Goal: Transaction & Acquisition: Purchase product/service

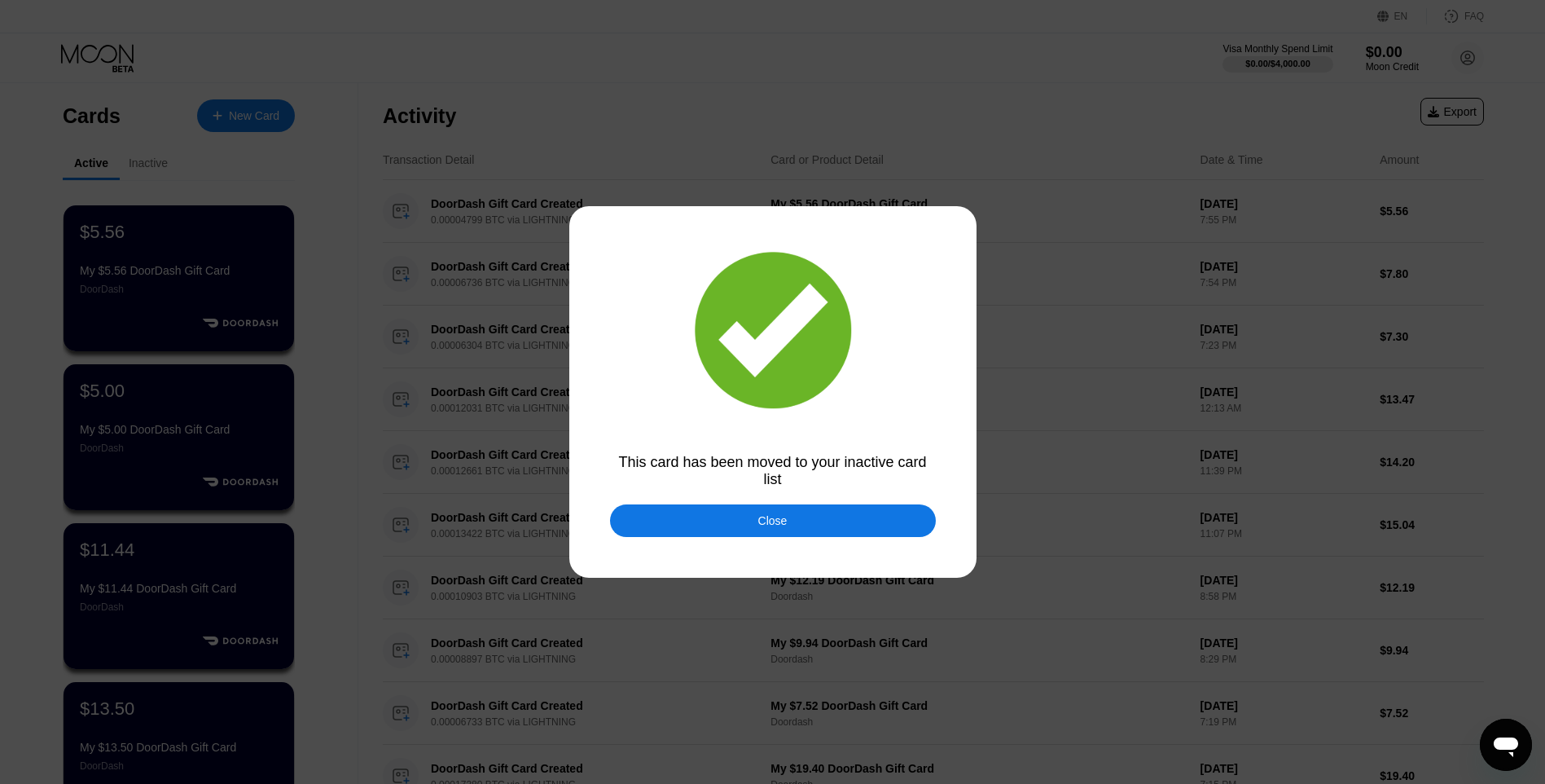
click at [749, 528] on div "Close" at bounding box center [773, 520] width 326 height 32
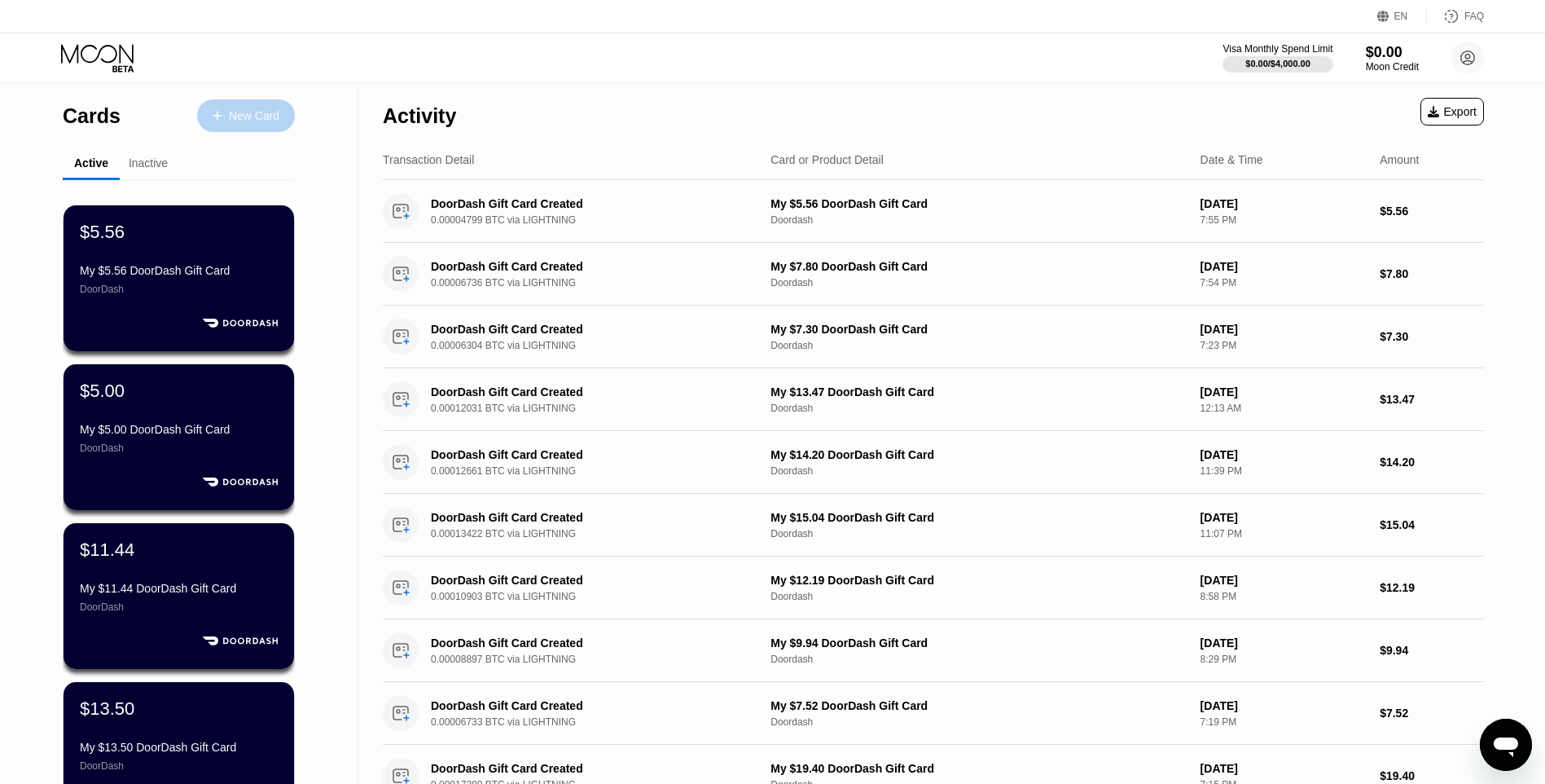
click at [278, 131] on div "New Card" at bounding box center [246, 115] width 97 height 32
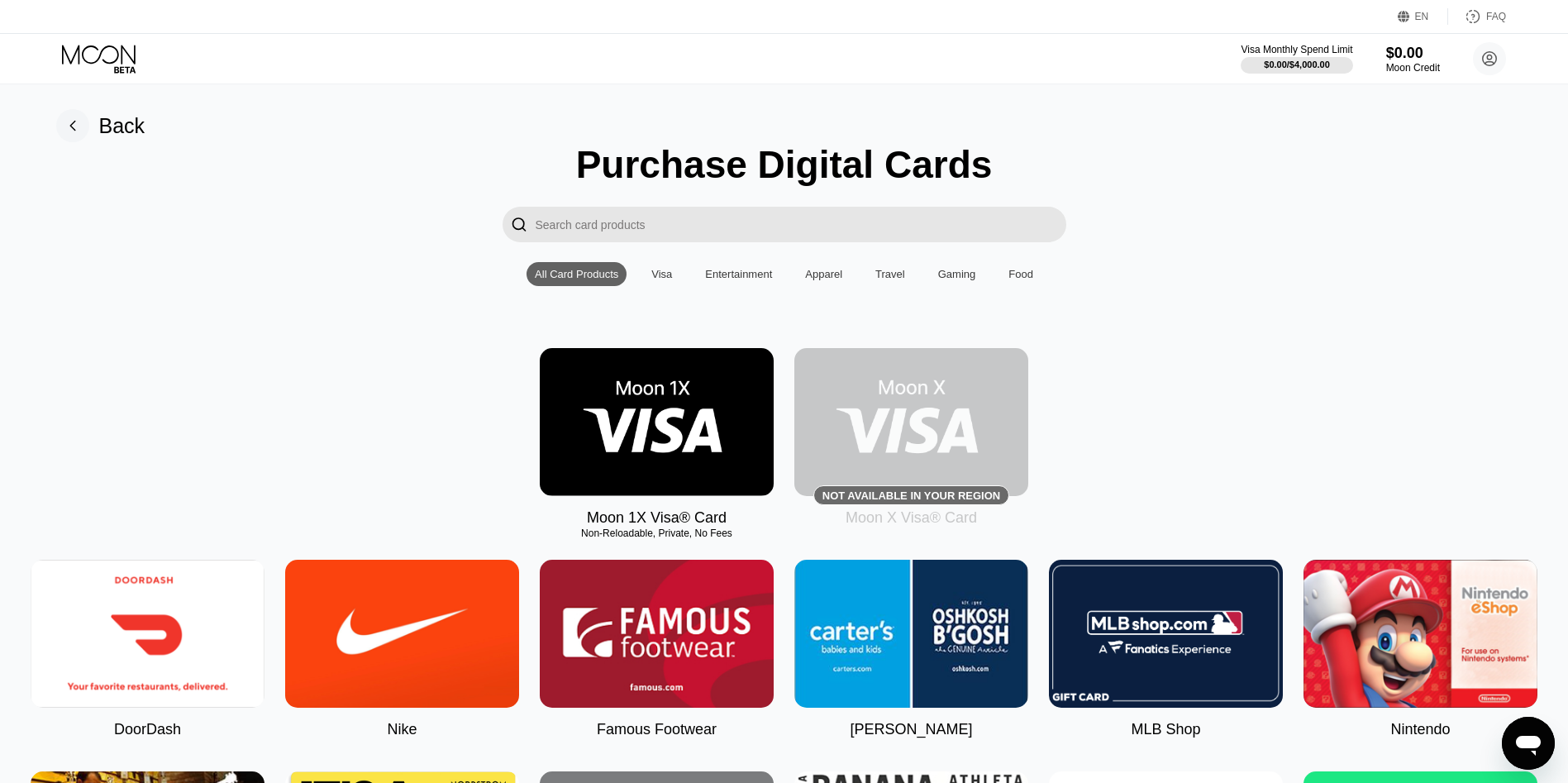
click at [207, 633] on img at bounding box center [147, 634] width 234 height 148
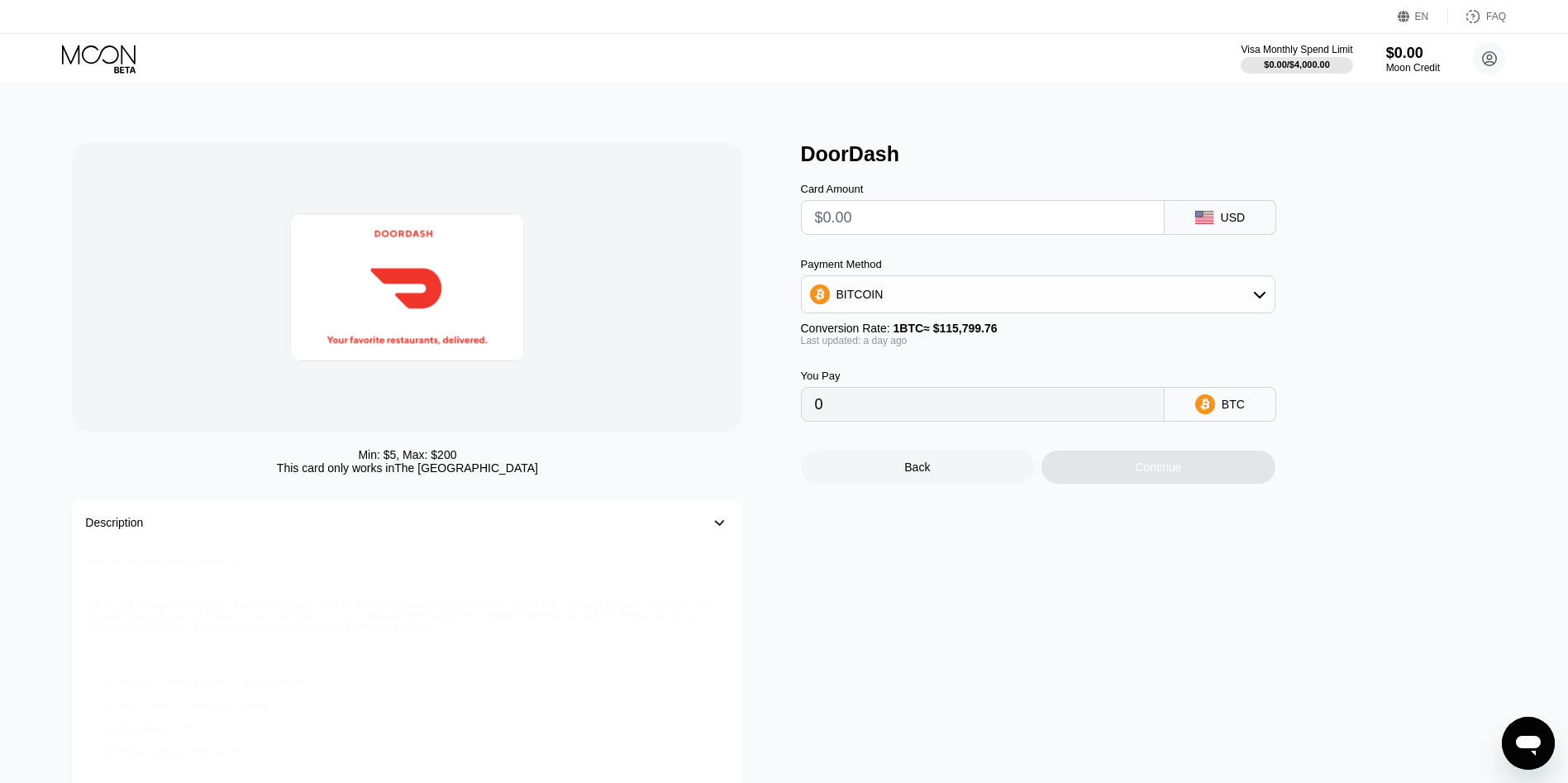
type input "0"
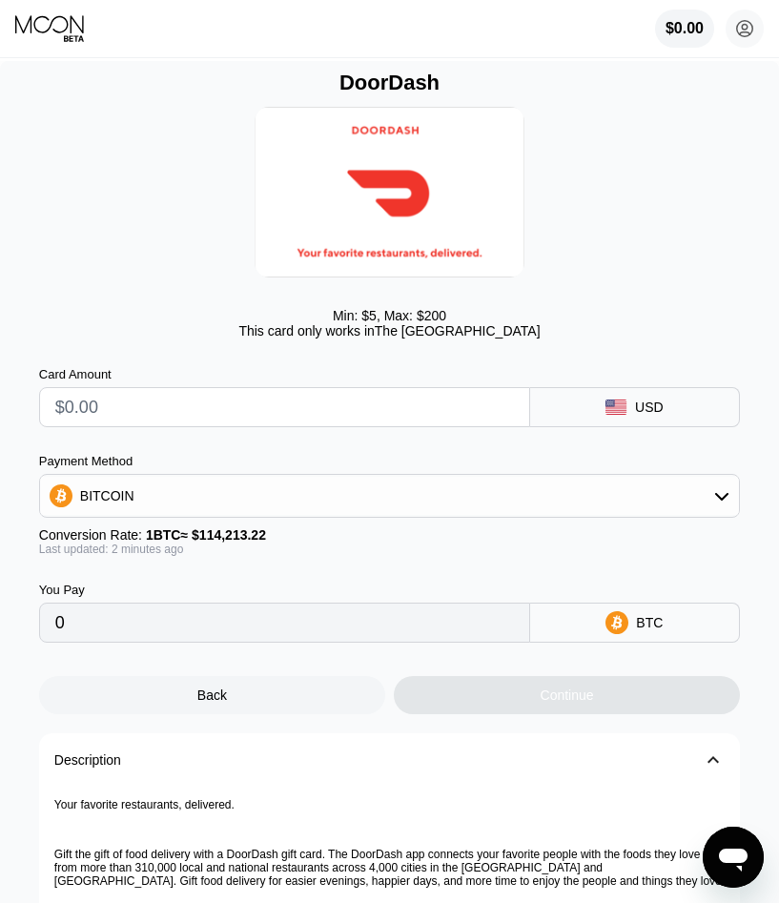
click at [207, 420] on input "text" at bounding box center [284, 407] width 459 height 38
type input "$12.62"
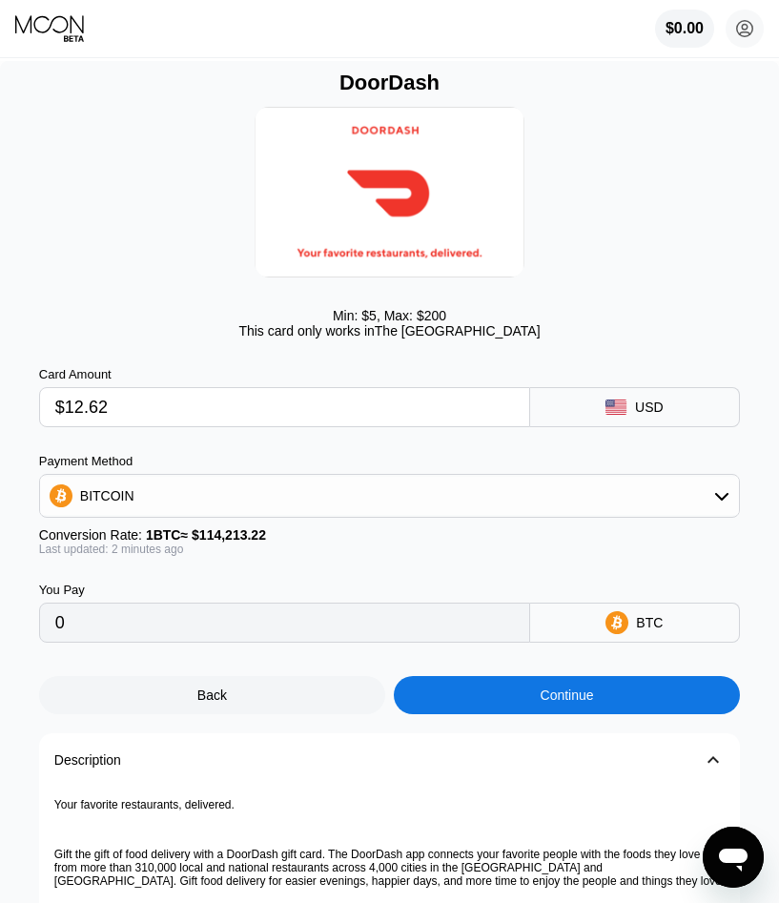
type input "0.00011050"
type input "$12.62"
click at [601, 702] on div "Continue" at bounding box center [567, 695] width 346 height 38
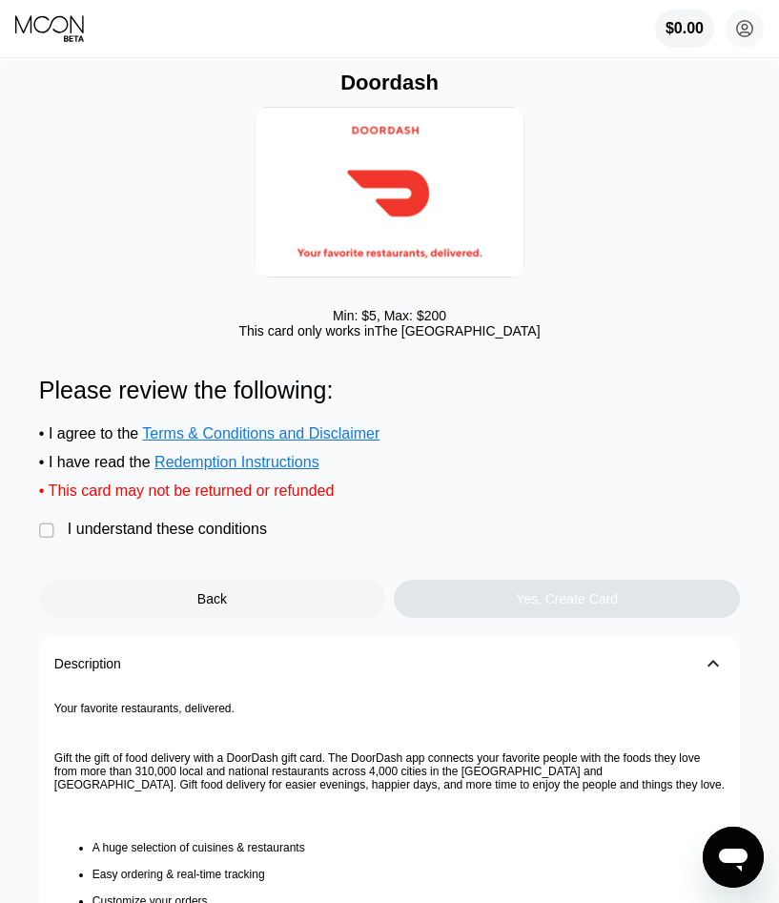
click at [193, 538] on div "I understand these conditions" at bounding box center [167, 529] width 199 height 17
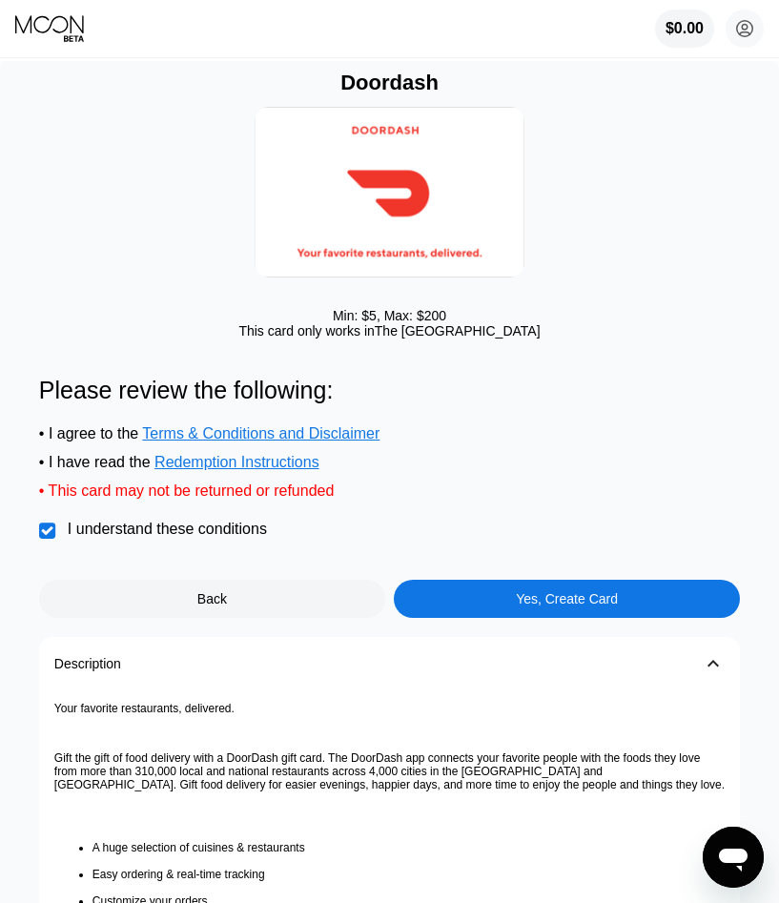
click at [530, 607] on div "Yes, Create Card" at bounding box center [567, 598] width 102 height 15
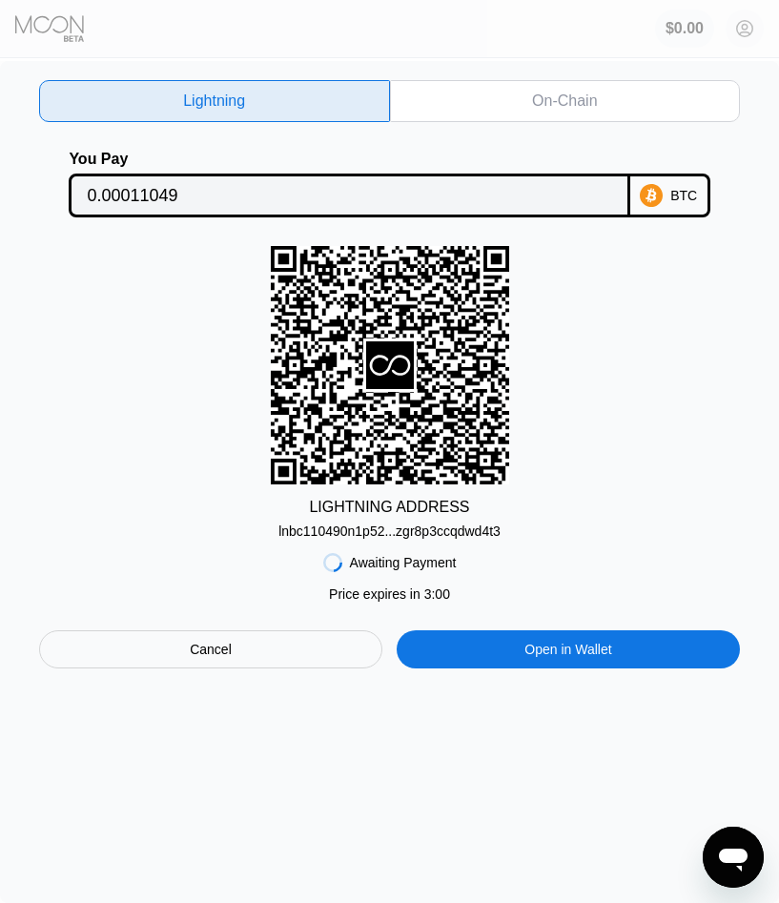
click at [382, 532] on div "lnbc110490n1p52...zgr8p3ccqdwd4t3" at bounding box center [390, 531] width 222 height 15
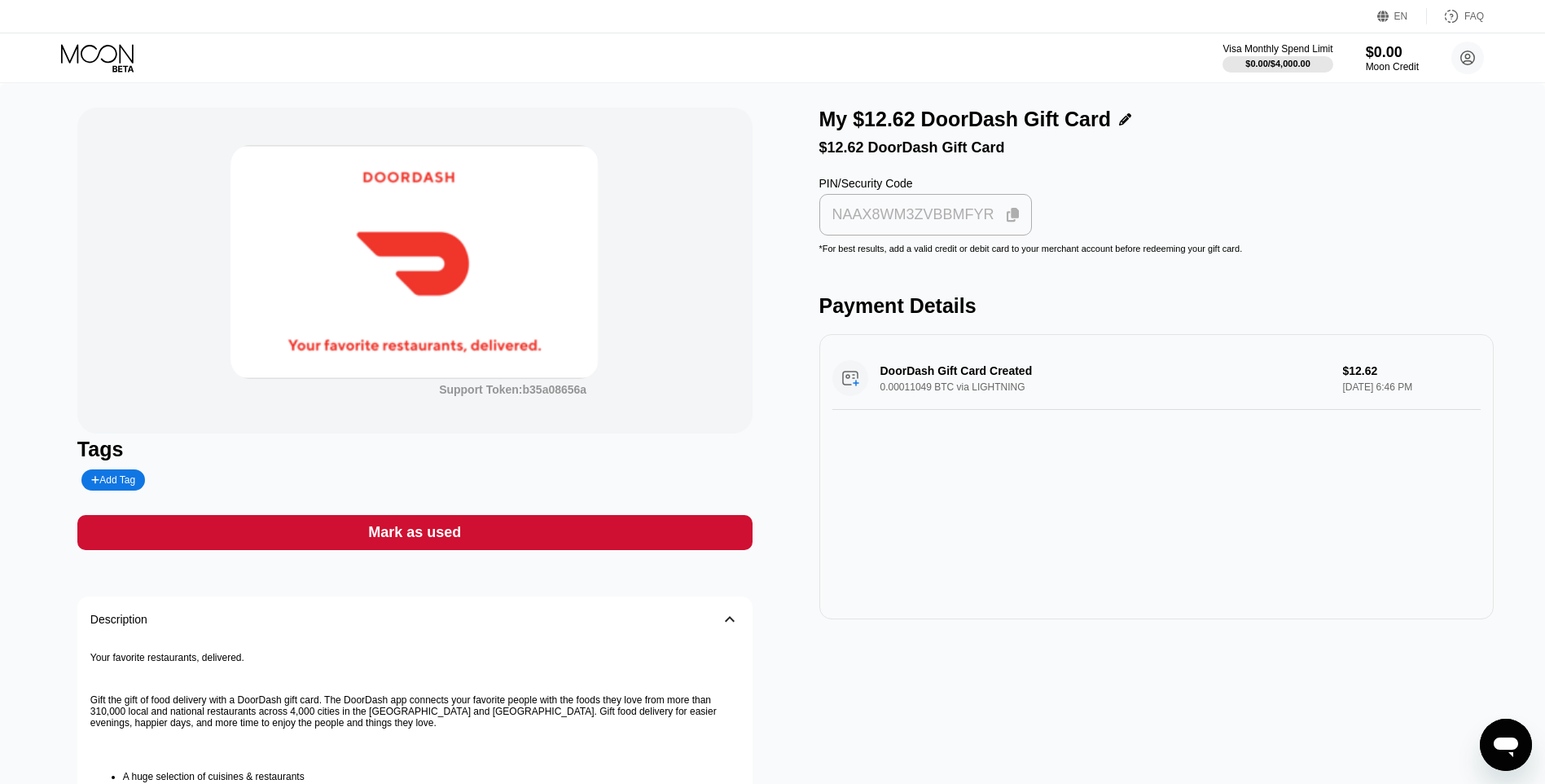
click at [664, 222] on div "NAAX8WM3ZVBBMFYR" at bounding box center [914, 214] width 162 height 19
click at [664, 532] on div "Mark as used" at bounding box center [415, 532] width 676 height 35
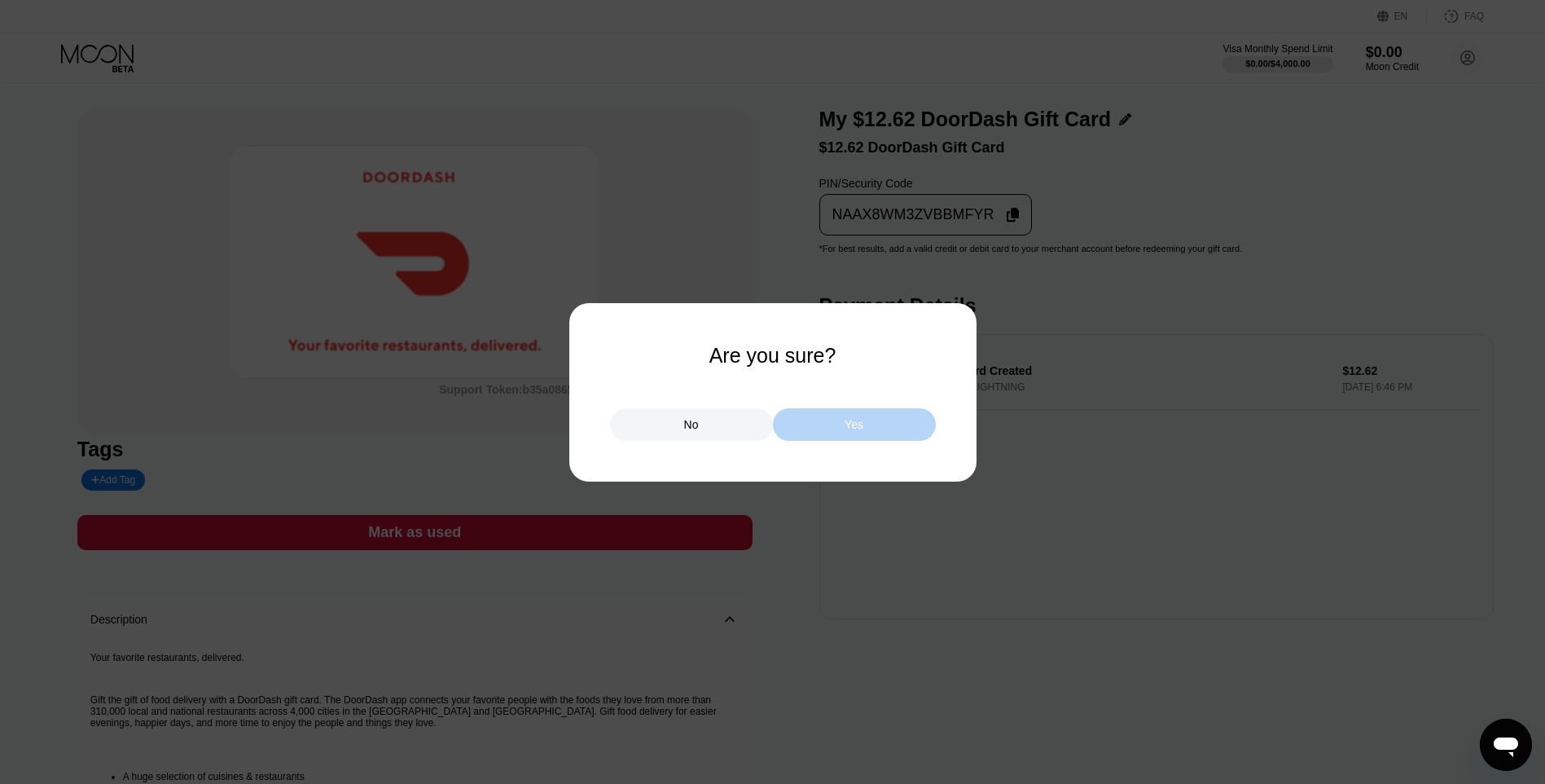
click at [664, 421] on div "Yes" at bounding box center [854, 424] width 163 height 32
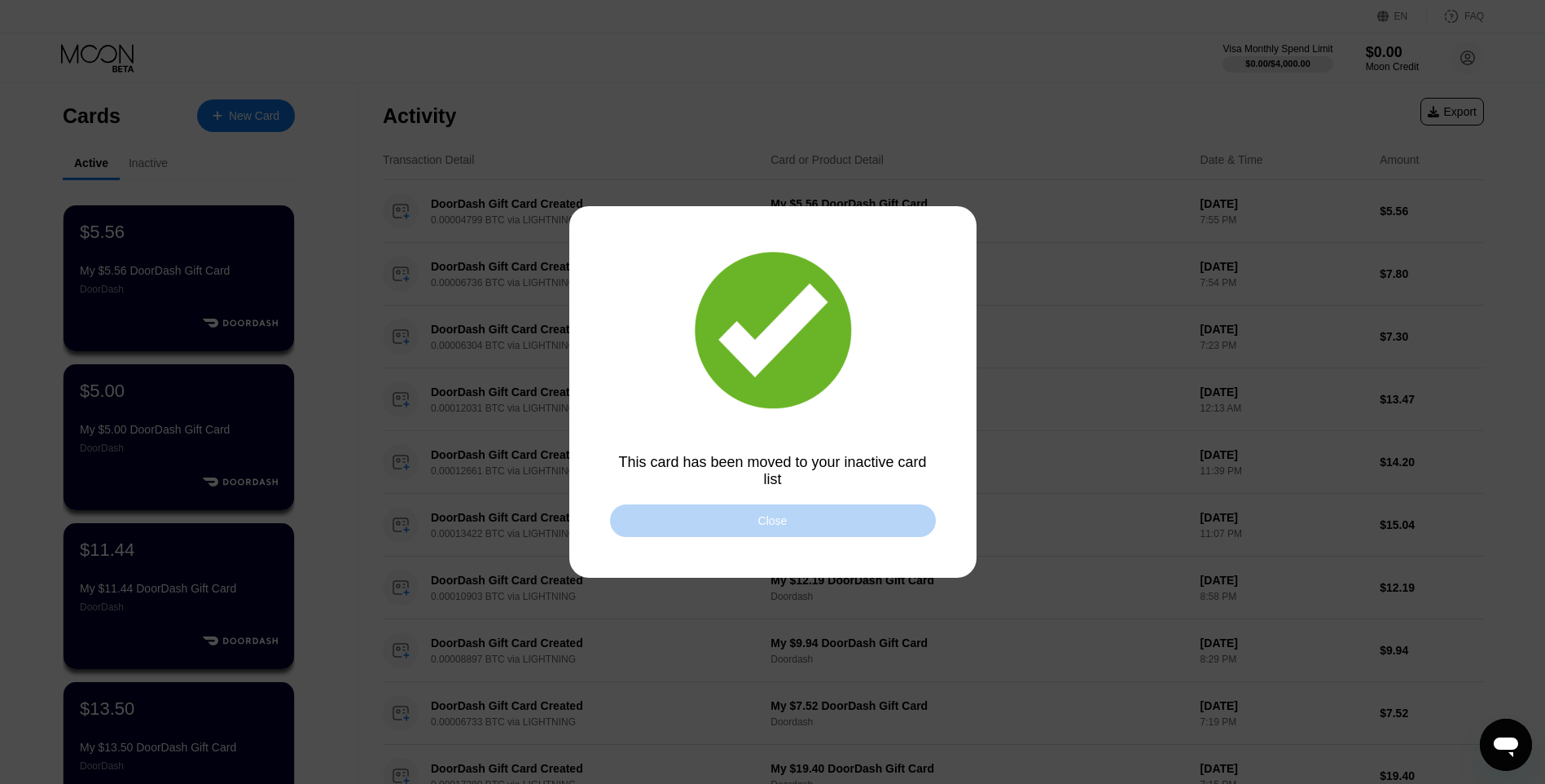
drag, startPoint x: 844, startPoint y: 515, endPoint x: 668, endPoint y: 405, distance: 207.5
click at [664, 520] on div "Close" at bounding box center [773, 520] width 326 height 32
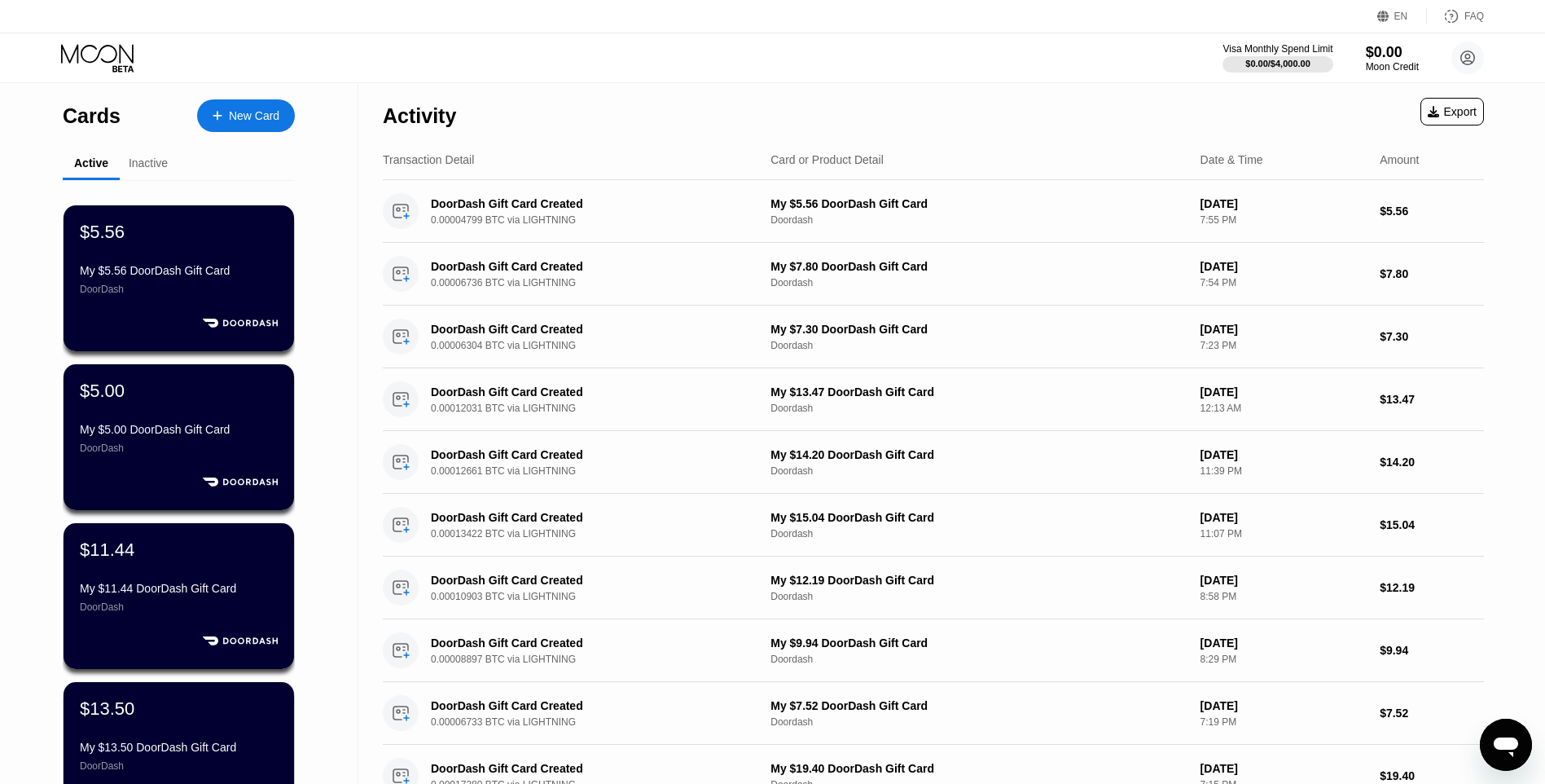
click at [255, 115] on div "New Card" at bounding box center [254, 116] width 50 height 14
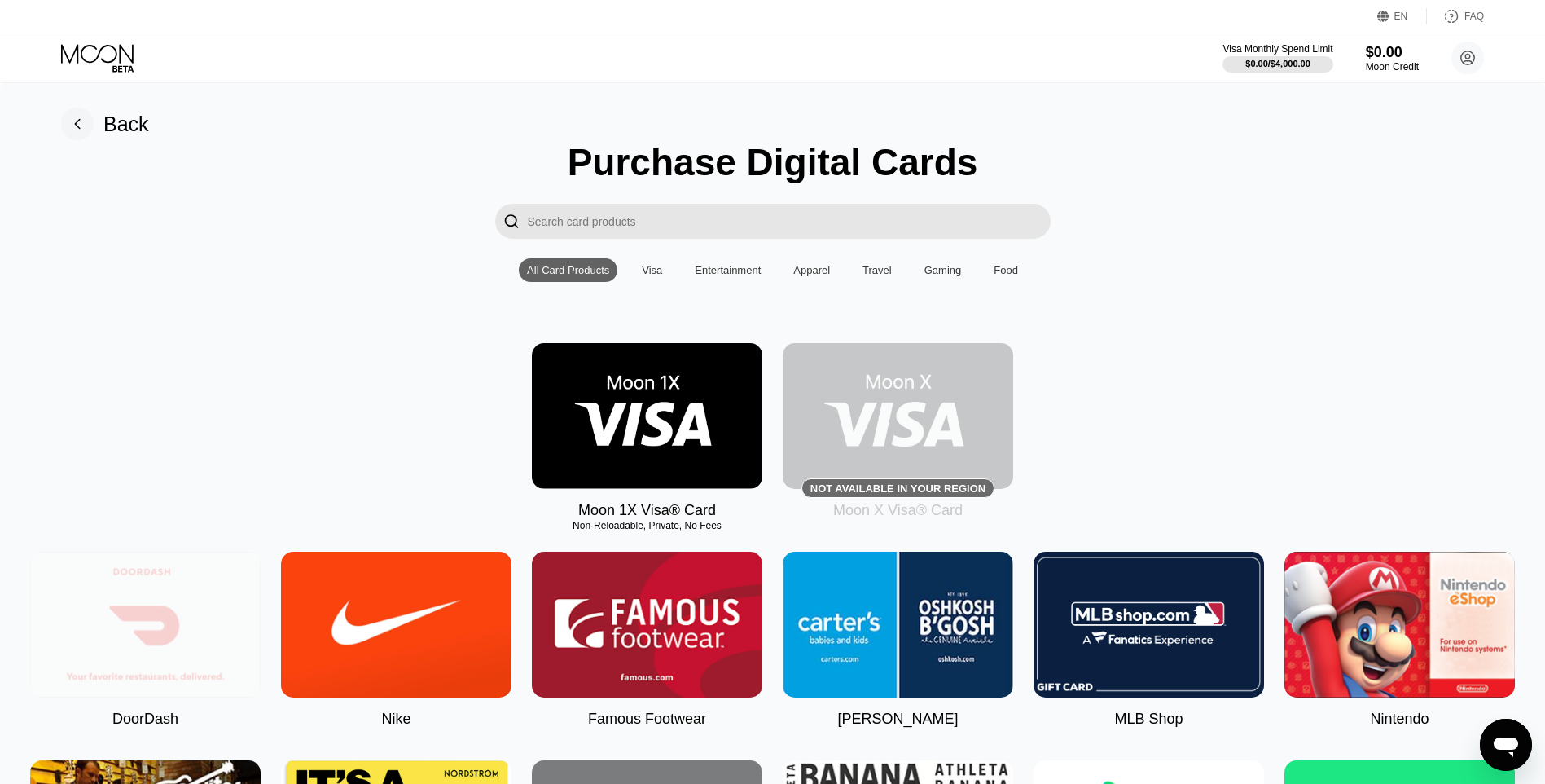
click at [185, 651] on img at bounding box center [145, 624] width 231 height 146
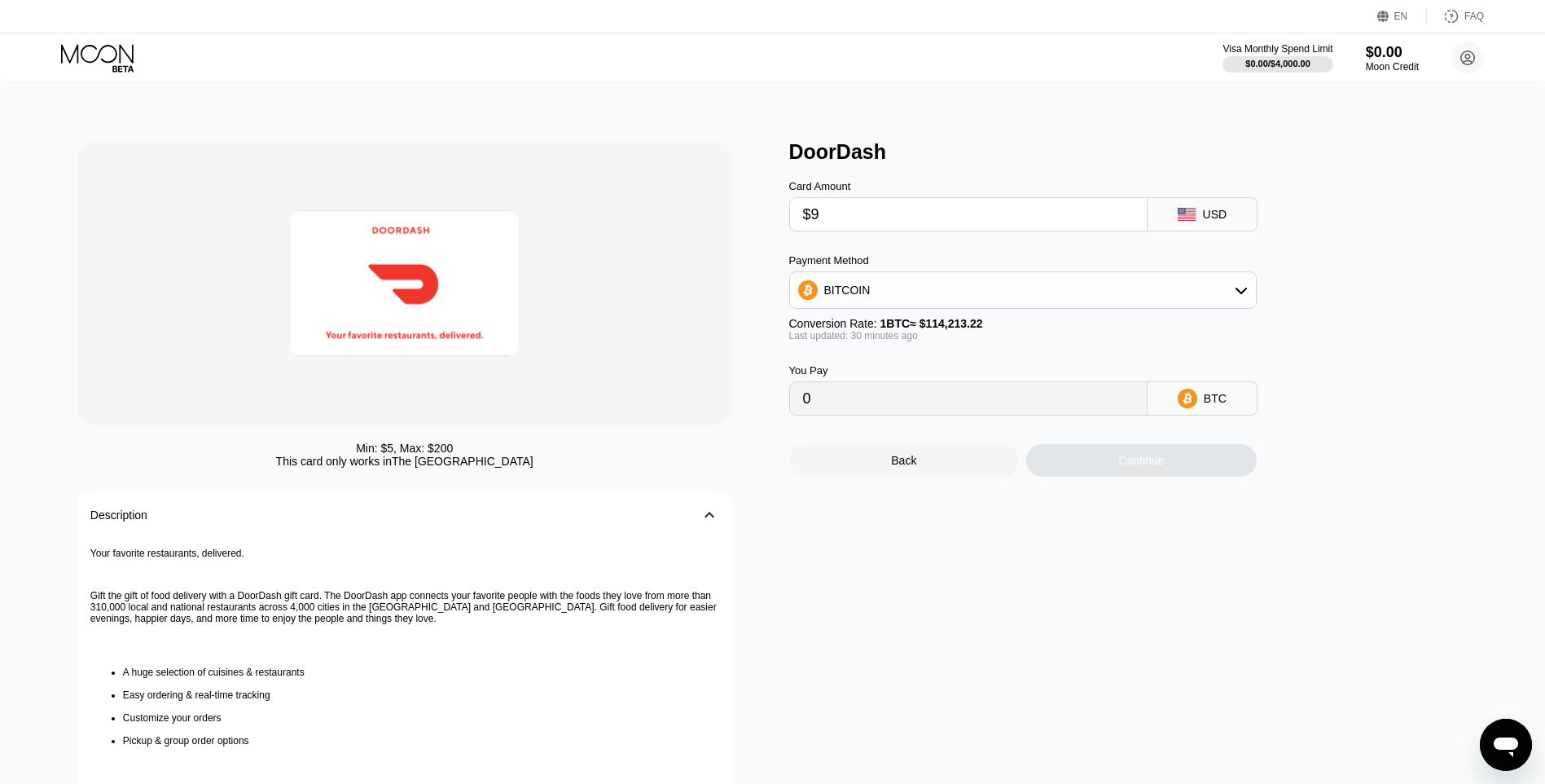
type input "$9."
type input "0.00007877"
type input "$9.06"
type input "0.00007929"
type input "$9.06"
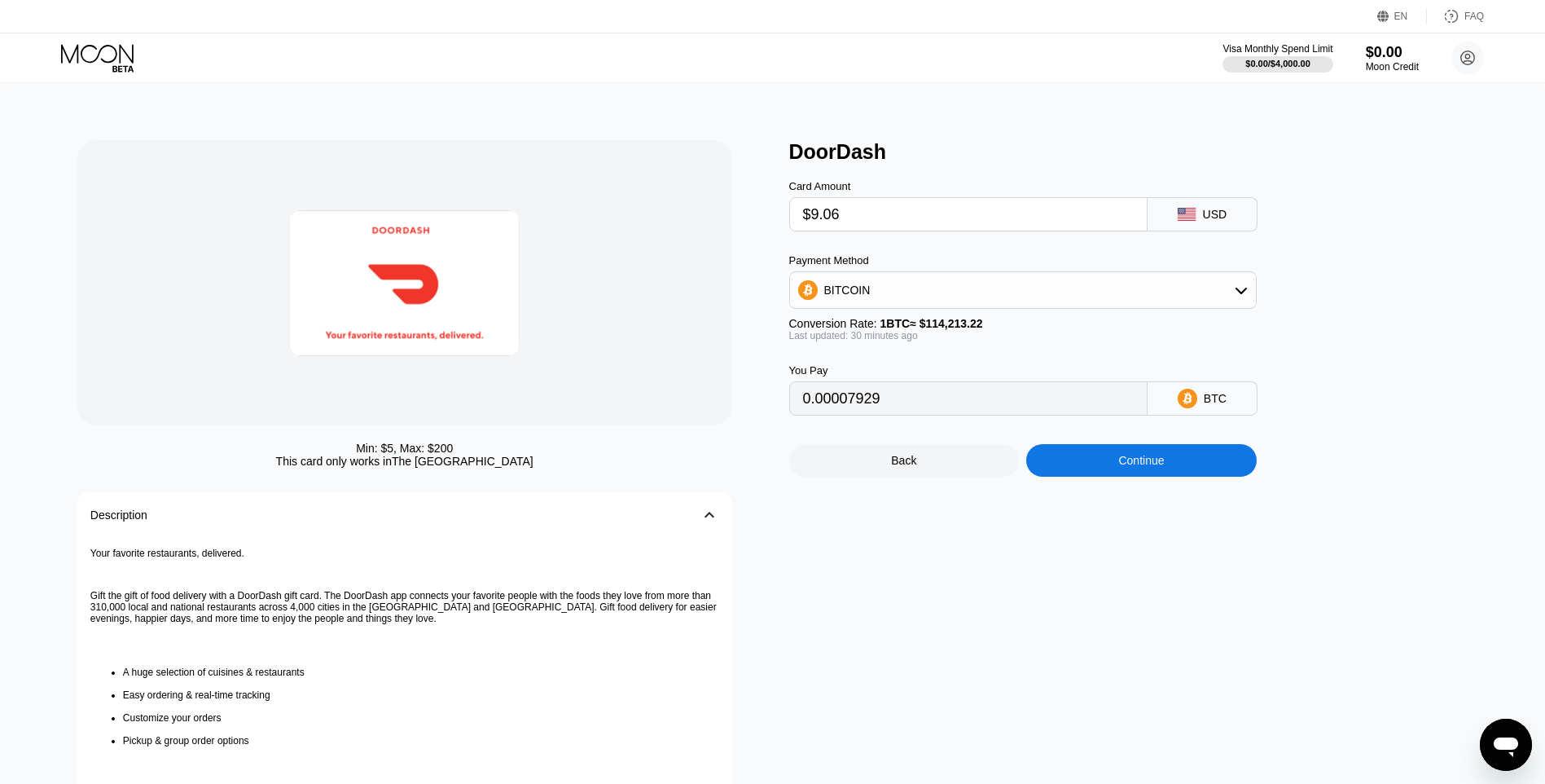
click at [1129, 459] on div "Continue" at bounding box center [1142, 460] width 231 height 32
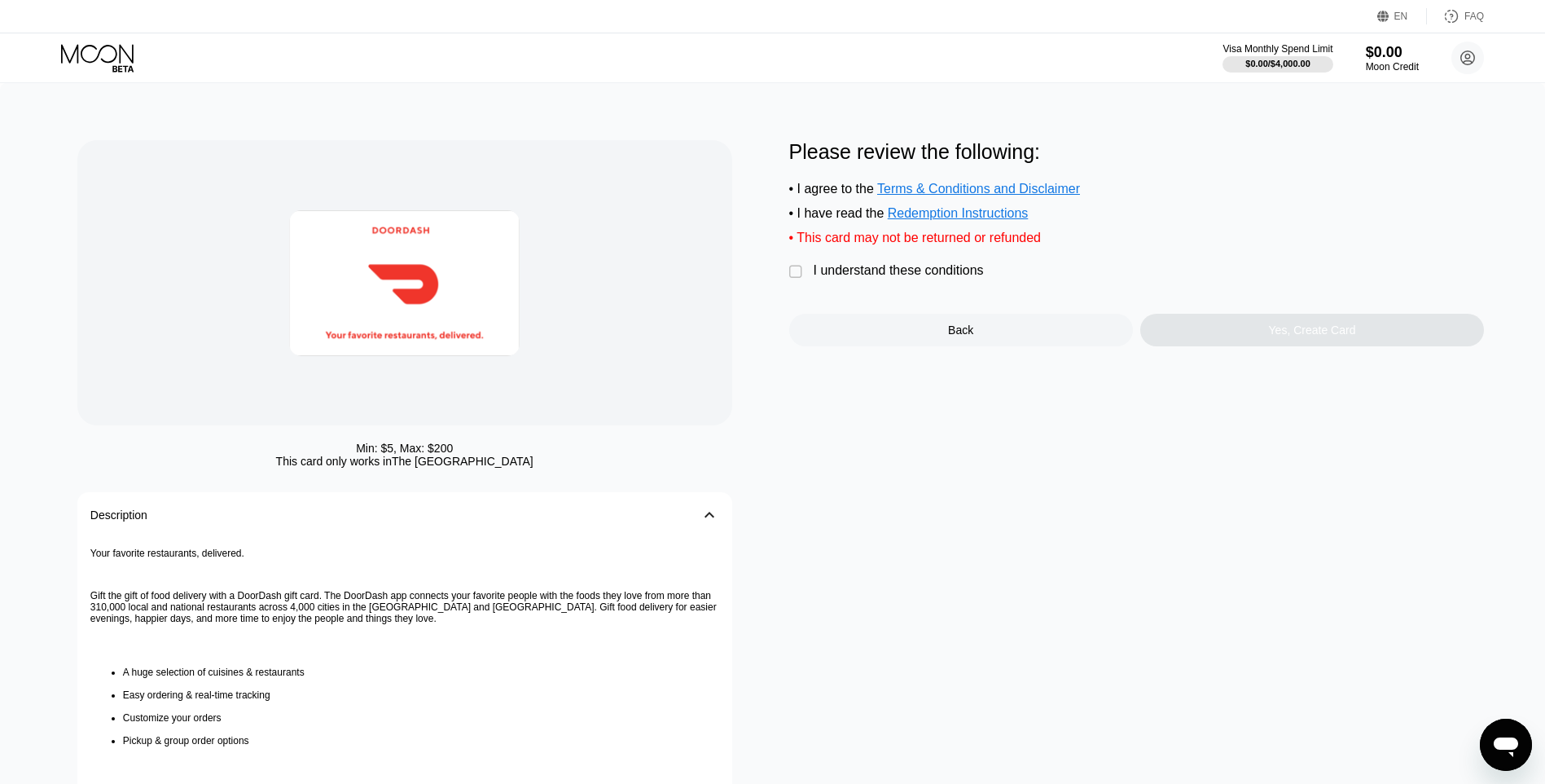
click at [948, 278] on div "I understand these conditions" at bounding box center [898, 270] width 170 height 15
click at [1245, 338] on div "Yes, Create Card" at bounding box center [1312, 330] width 343 height 32
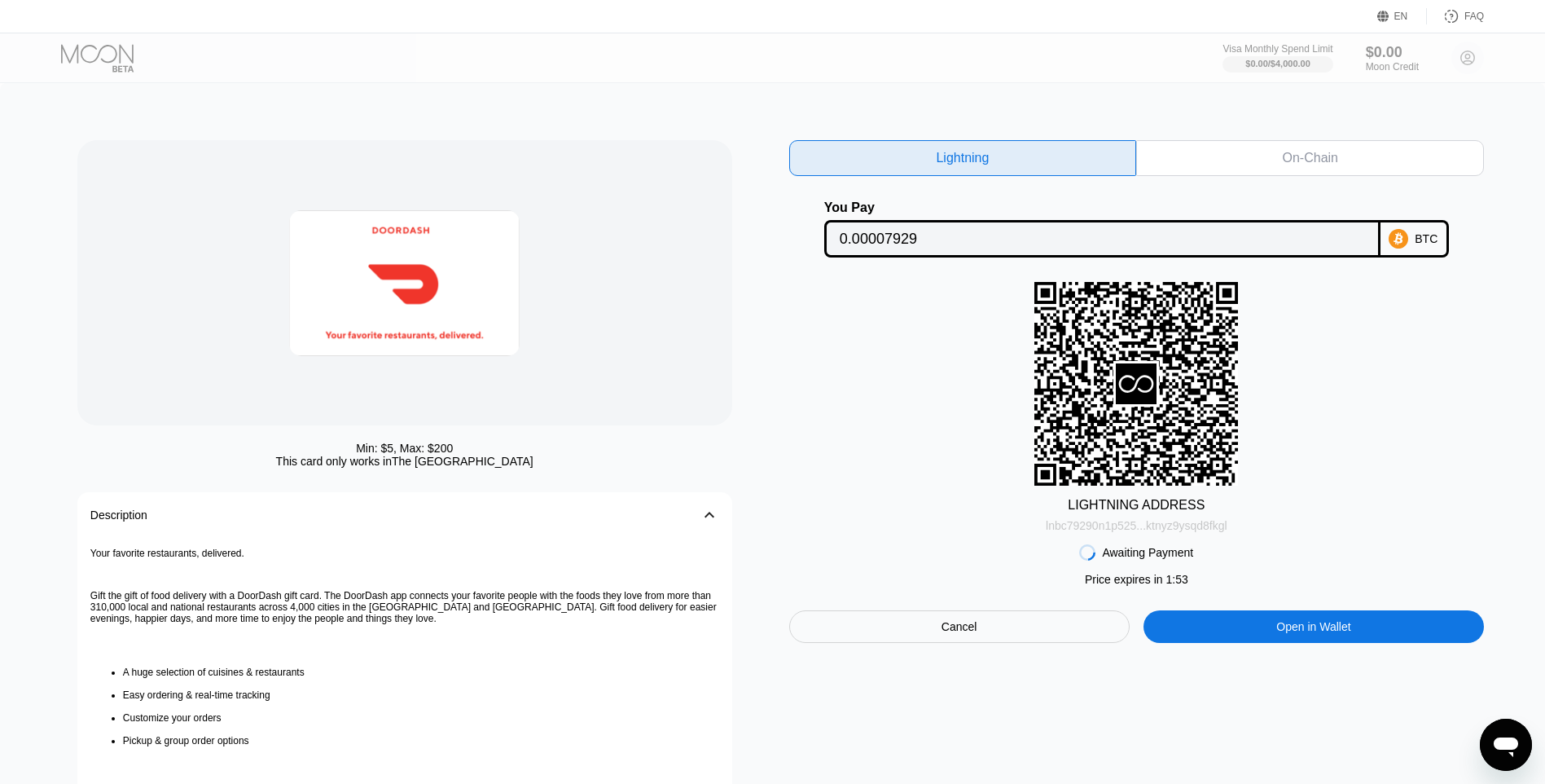
click at [1209, 527] on div "lnbc79290n1p525...ktnyz9ysqd8fkgl" at bounding box center [1137, 525] width 182 height 13
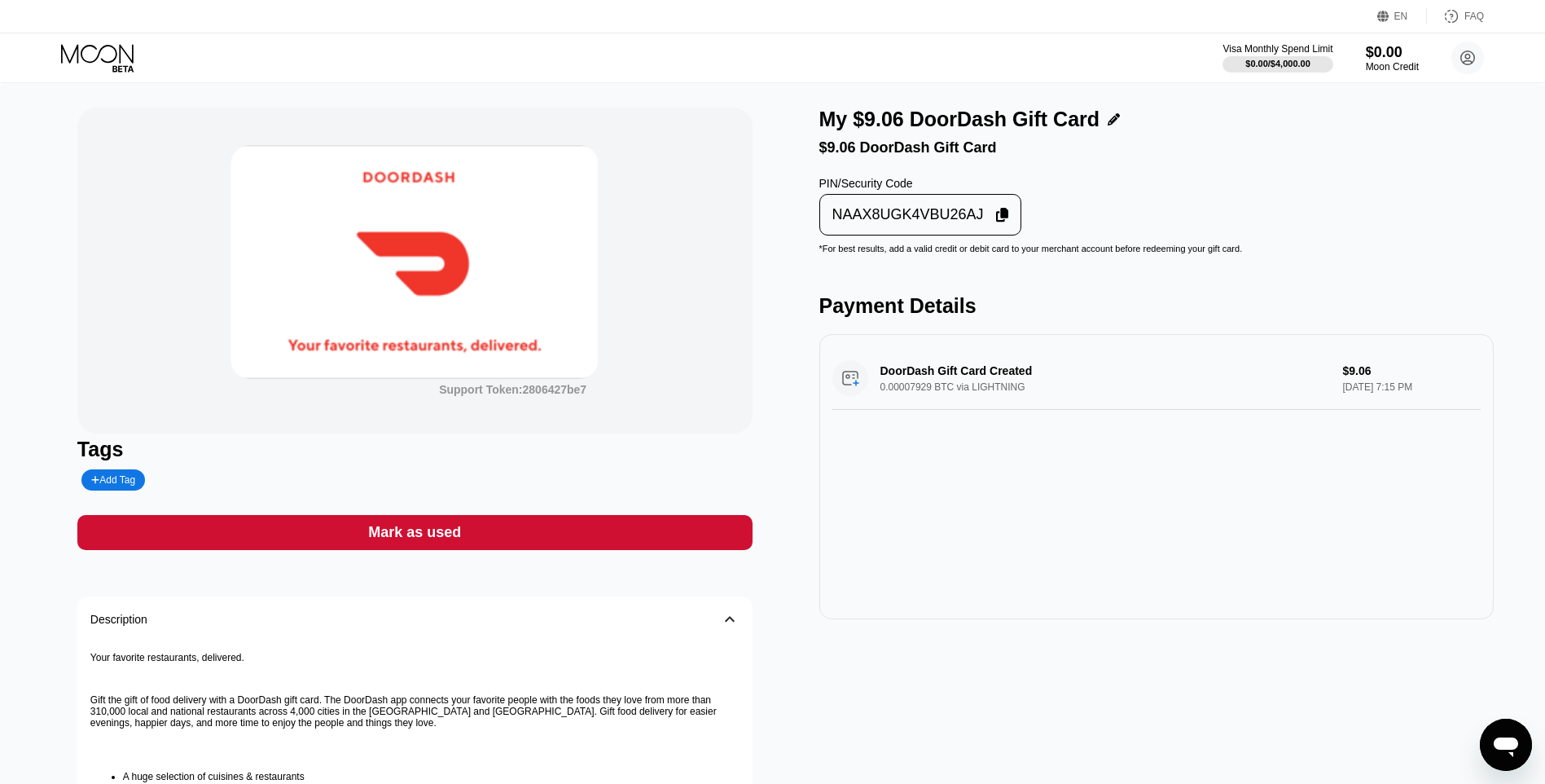
click at [1417, 210] on div "PIN/Security Code NAAX8UGK4VBU26AJ" at bounding box center [1156, 200] width 676 height 71
drag, startPoint x: 980, startPoint y: 237, endPoint x: 935, endPoint y: 232, distance: 45.3
click at [980, 231] on div "NAAX8UGK4VBU26AJ" at bounding box center [921, 214] width 193 height 32
